Goal: Information Seeking & Learning: Learn about a topic

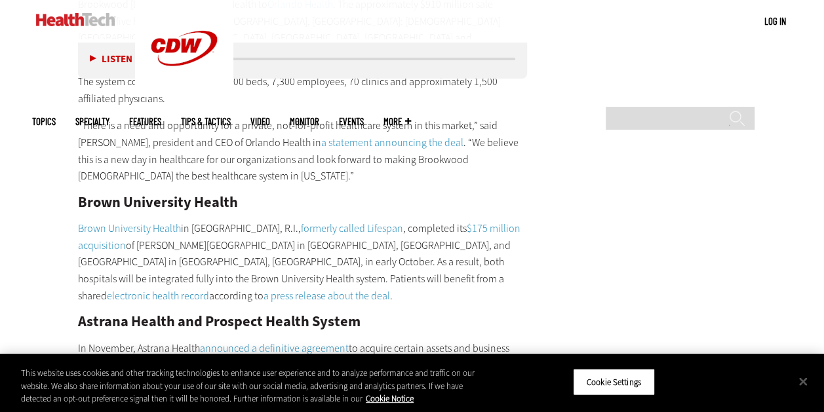
scroll to position [2611, 0]
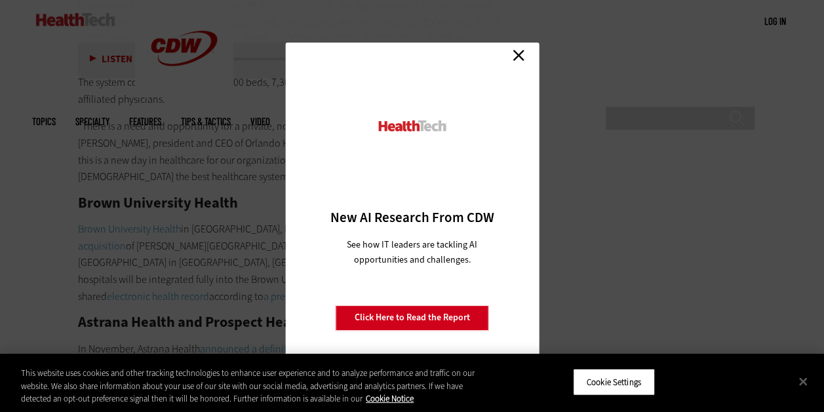
click at [522, 55] on link "Close" at bounding box center [519, 56] width 20 height 20
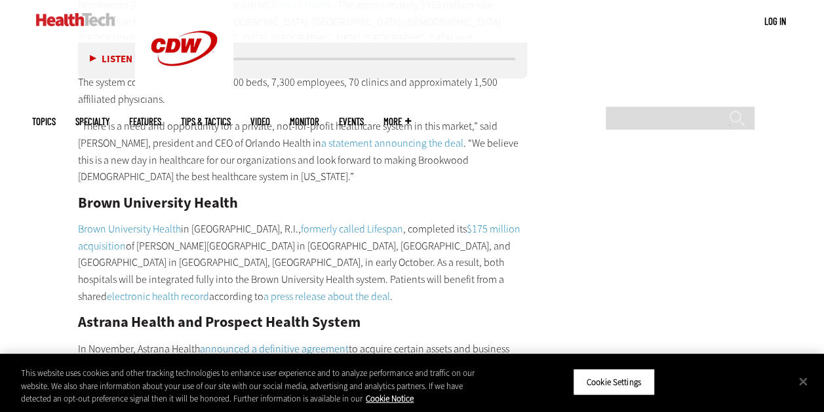
click at [388, 221] on p "[GEOGRAPHIC_DATA] in [GEOGRAPHIC_DATA], R.I., formerly called Lifespan , comple…" at bounding box center [303, 263] width 450 height 84
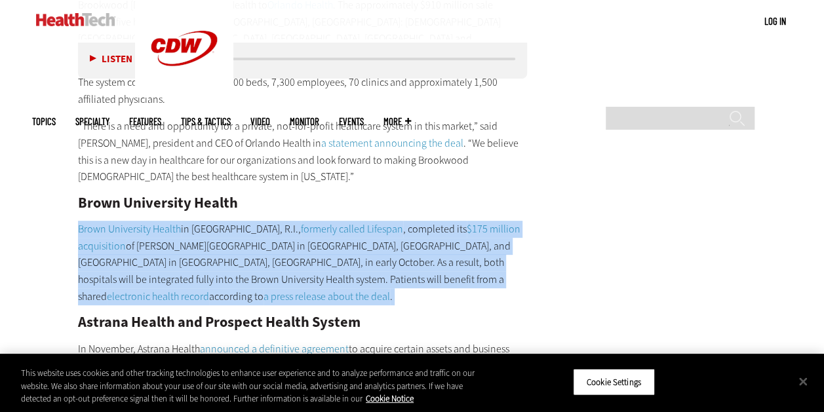
click at [388, 221] on p "[GEOGRAPHIC_DATA] in [GEOGRAPHIC_DATA], R.I., formerly called Lifespan , comple…" at bounding box center [303, 263] width 450 height 84
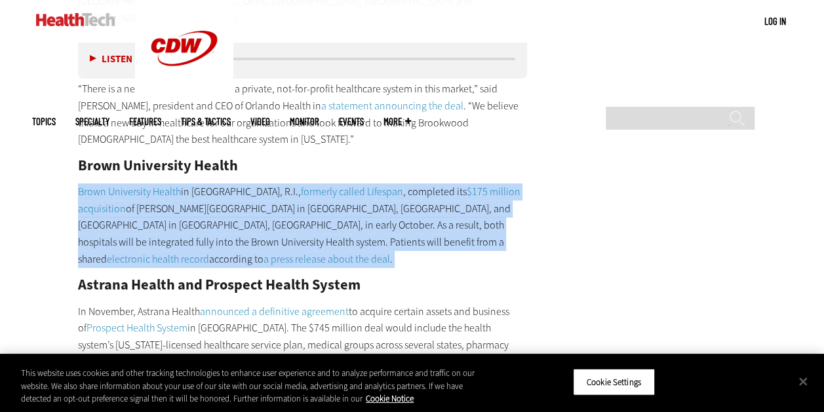
scroll to position [2650, 0]
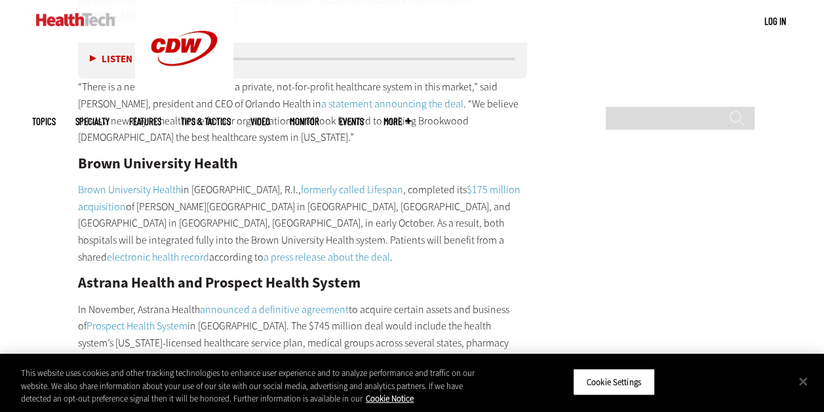
click at [401, 302] on p "In November, Astrana Health announced a definitive agreement to acquire certain…" at bounding box center [303, 335] width 450 height 67
drag, startPoint x: 401, startPoint y: 250, endPoint x: 374, endPoint y: 290, distance: 48.2
click at [374, 290] on div "Orlando Health and [PERSON_NAME] Healthcare At the start of the quarter, [PERSO…" at bounding box center [303, 375] width 450 height 974
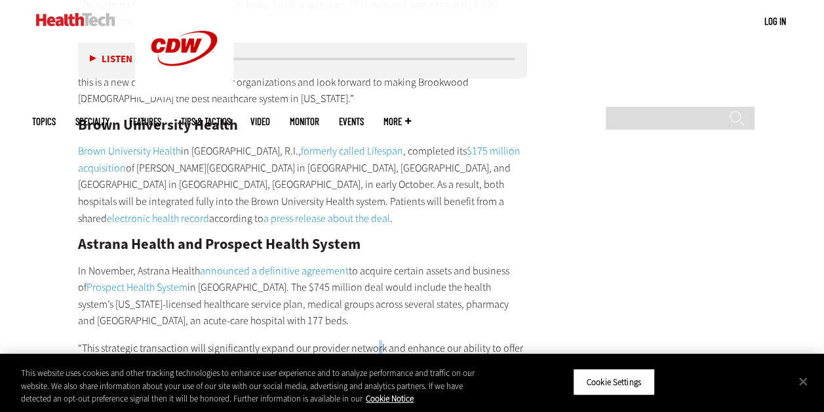
scroll to position [2698, 0]
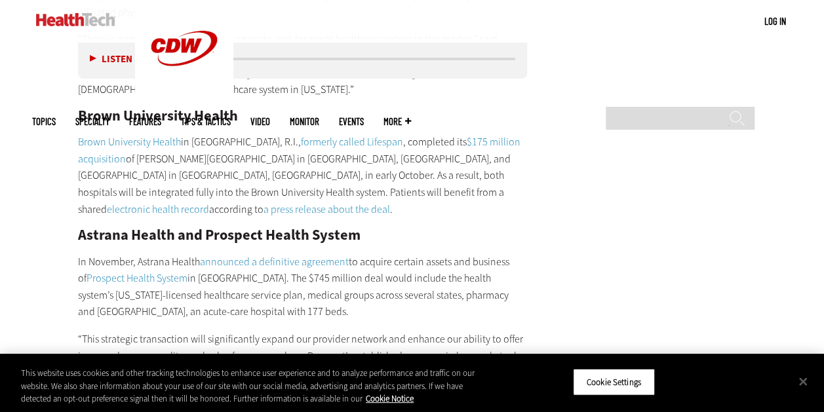
click at [494, 331] on p "“This strategic transaction will significantly expand our provider network and …" at bounding box center [303, 373] width 450 height 84
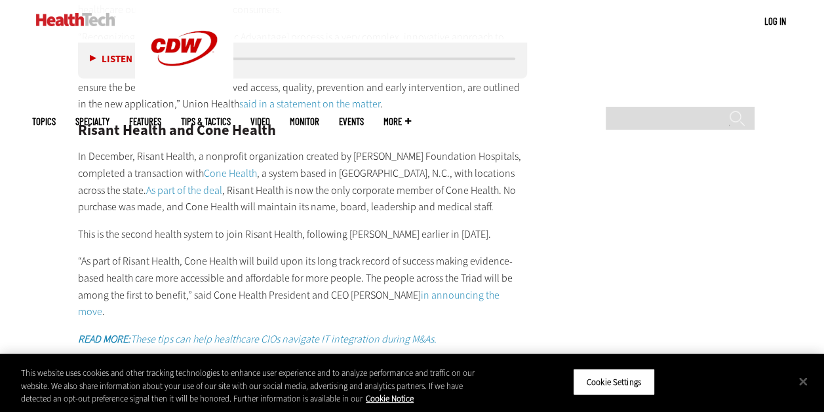
scroll to position [1859, 0]
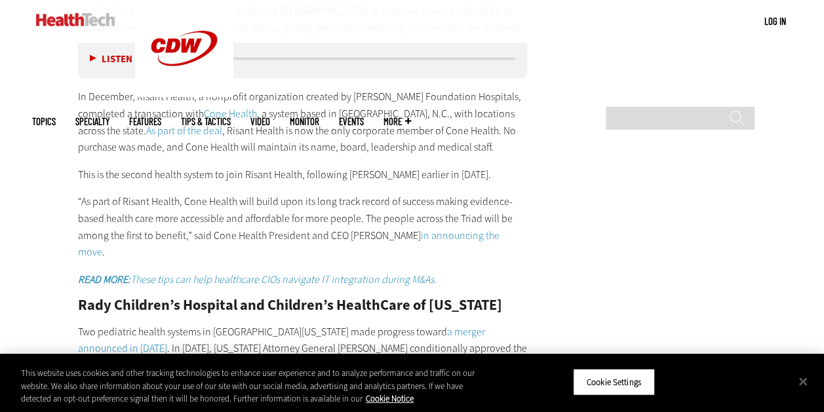
click at [482, 193] on p "“As part of Risant Health, Cone Health will build upon its long track record of…" at bounding box center [303, 226] width 450 height 67
drag, startPoint x: 482, startPoint y: 163, endPoint x: 454, endPoint y: 163, distance: 28.2
click at [454, 193] on p "“As part of Risant Health, Cone Health will build upon its long track record of…" at bounding box center [303, 226] width 450 height 67
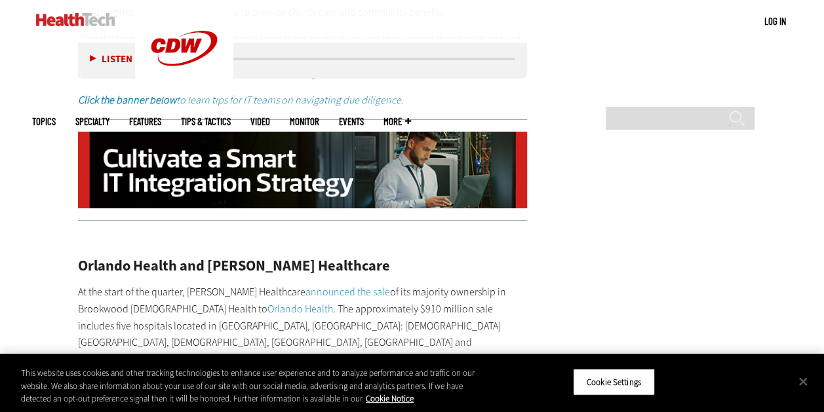
scroll to position [2306, 0]
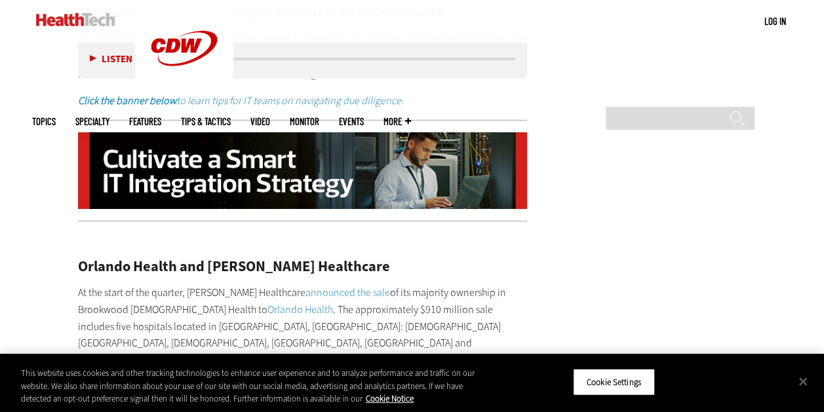
click at [129, 285] on p "At the start of the quarter, [PERSON_NAME] Healthcare announced the sale of its…" at bounding box center [303, 327] width 450 height 84
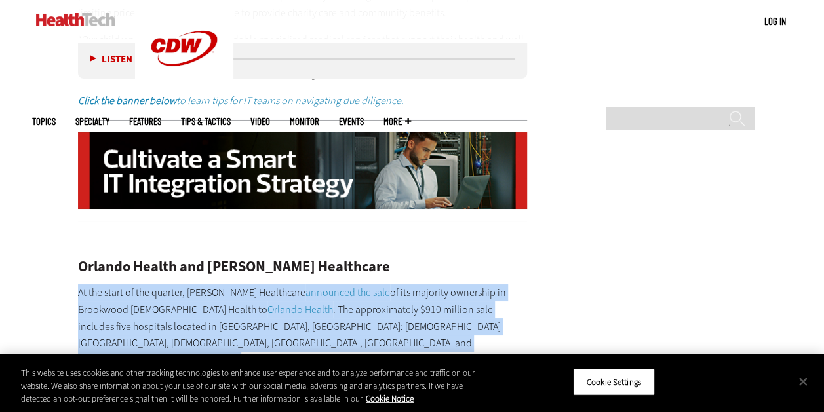
click at [129, 285] on p "At the start of the quarter, [PERSON_NAME] Healthcare announced the sale of its…" at bounding box center [303, 327] width 450 height 84
click at [351, 285] on p "At the start of the quarter, [PERSON_NAME] Healthcare announced the sale of its…" at bounding box center [303, 327] width 450 height 84
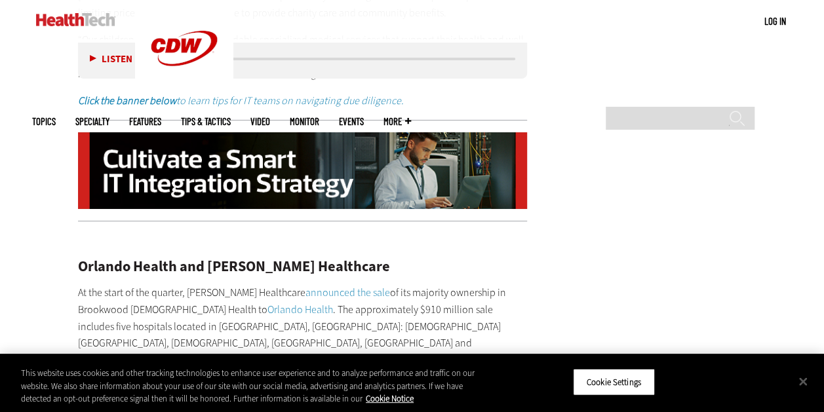
scroll to position [2343, 0]
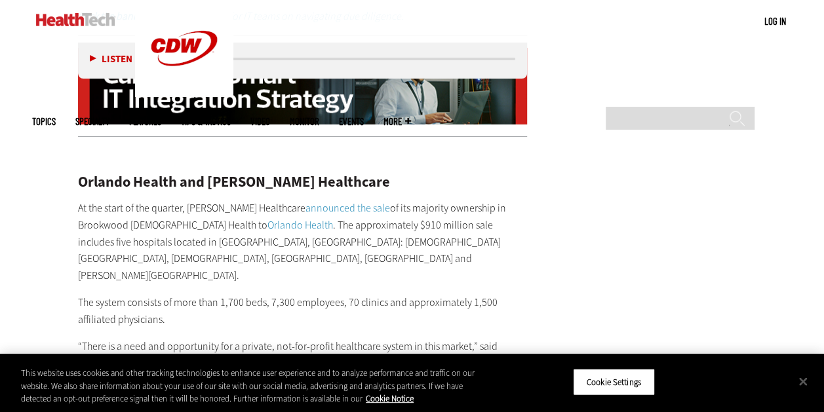
scroll to position [2391, 0]
click at [306, 201] on link "announced the sale" at bounding box center [348, 208] width 85 height 14
